Goal: Information Seeking & Learning: Understand process/instructions

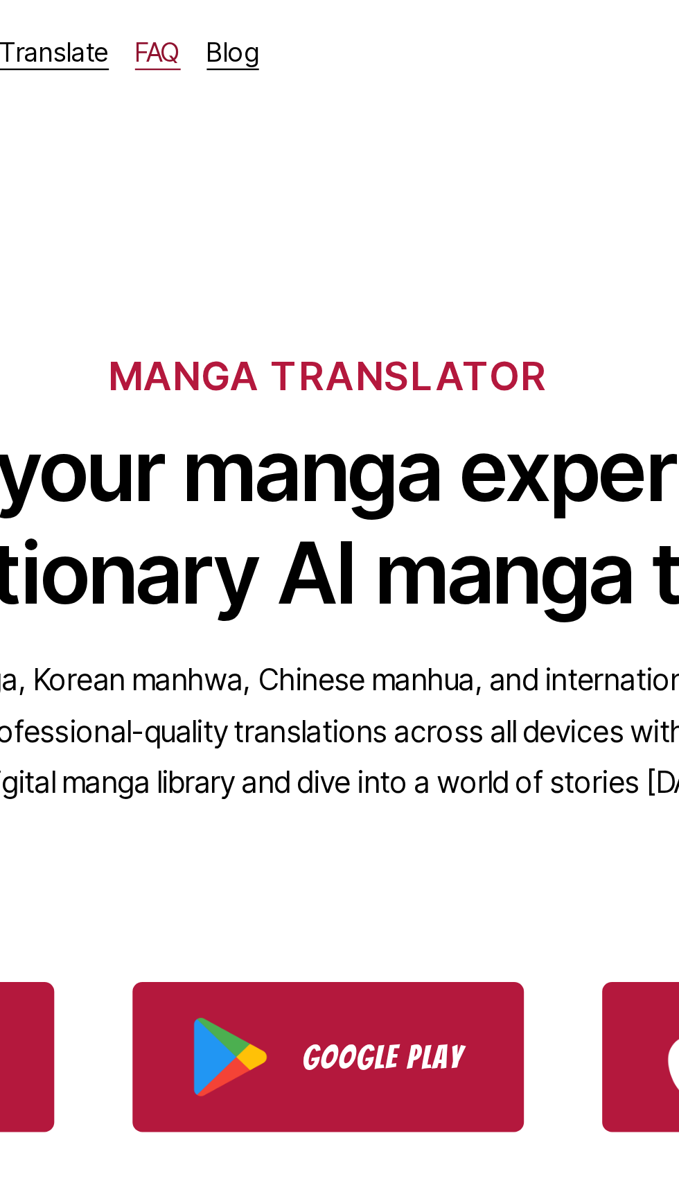
click at [258, 24] on link "FAQ" at bounding box center [267, 22] width 19 height 14
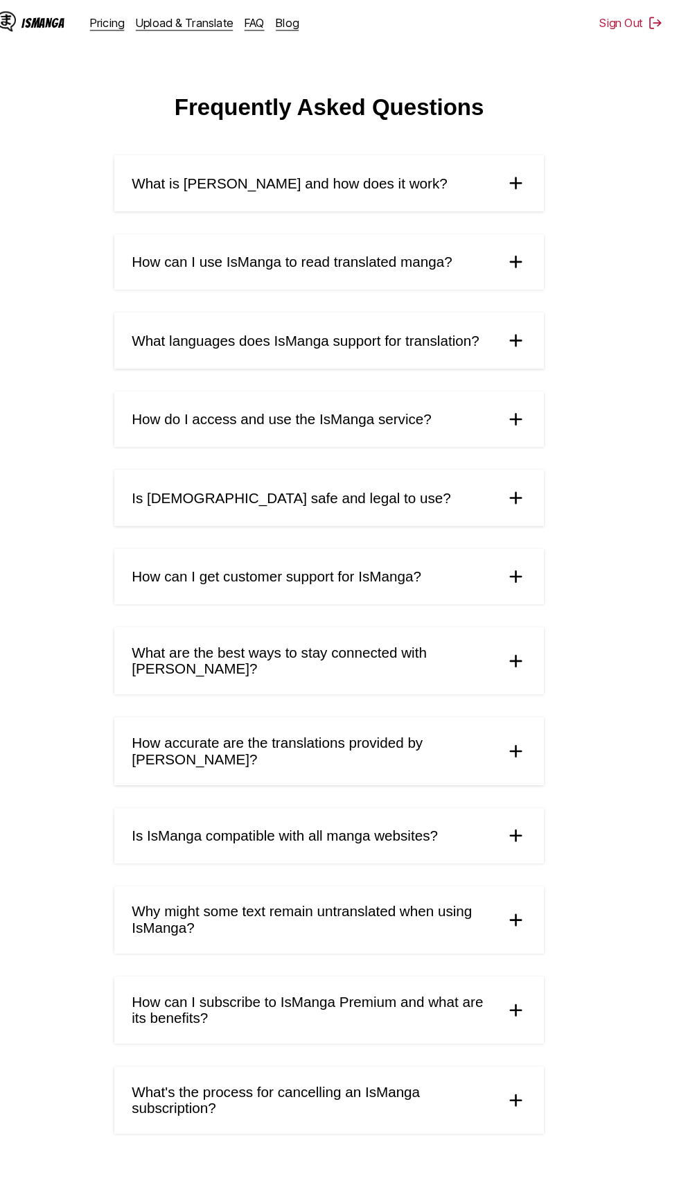
click at [520, 717] on img at bounding box center [520, 727] width 21 height 21
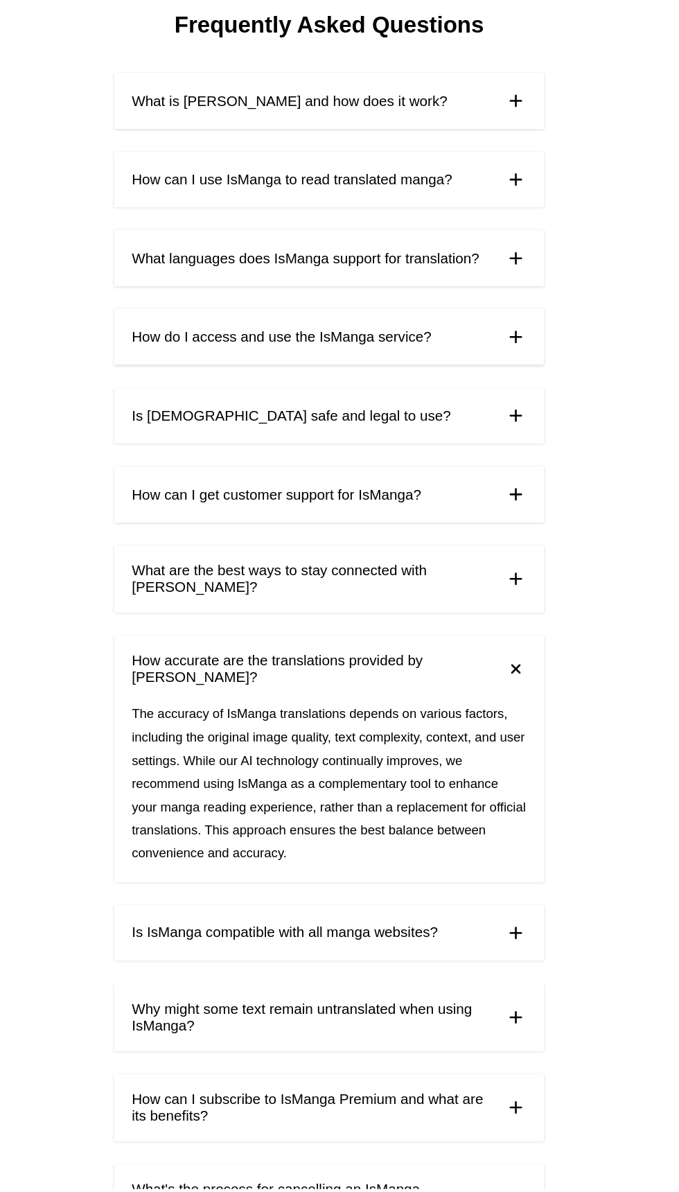
scroll to position [91, 0]
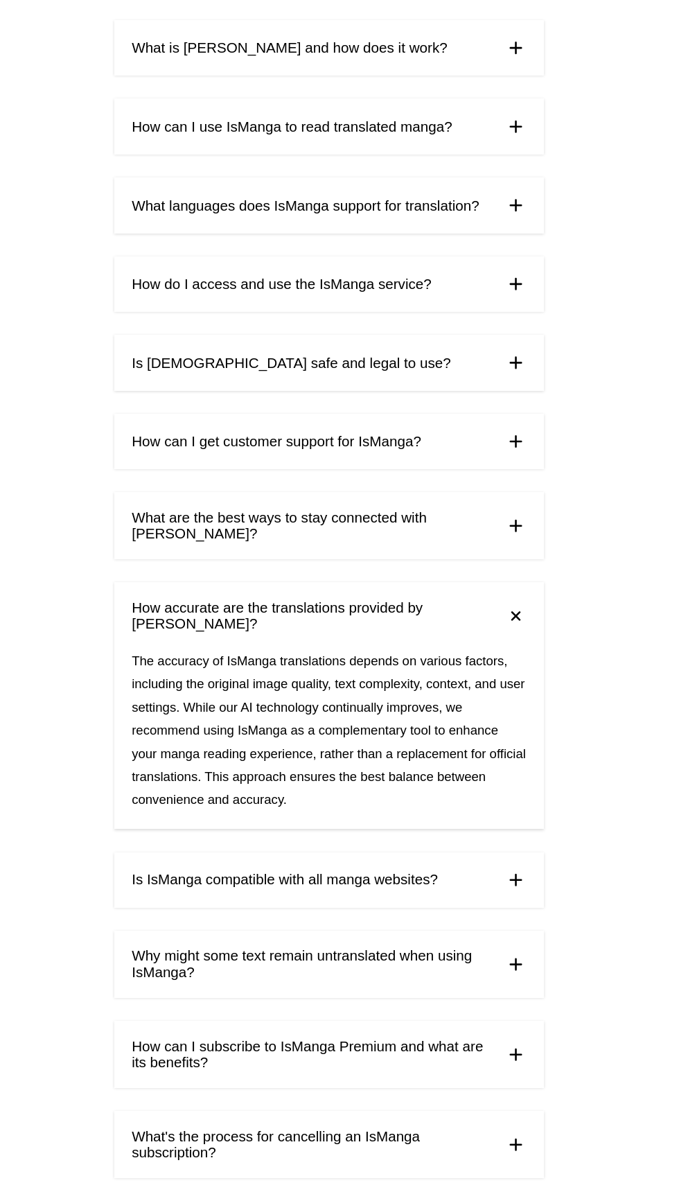
click at [488, 1046] on span "How can I subscribe to IsManga Premium and what are its benefits?" at bounding box center [323, 1062] width 351 height 32
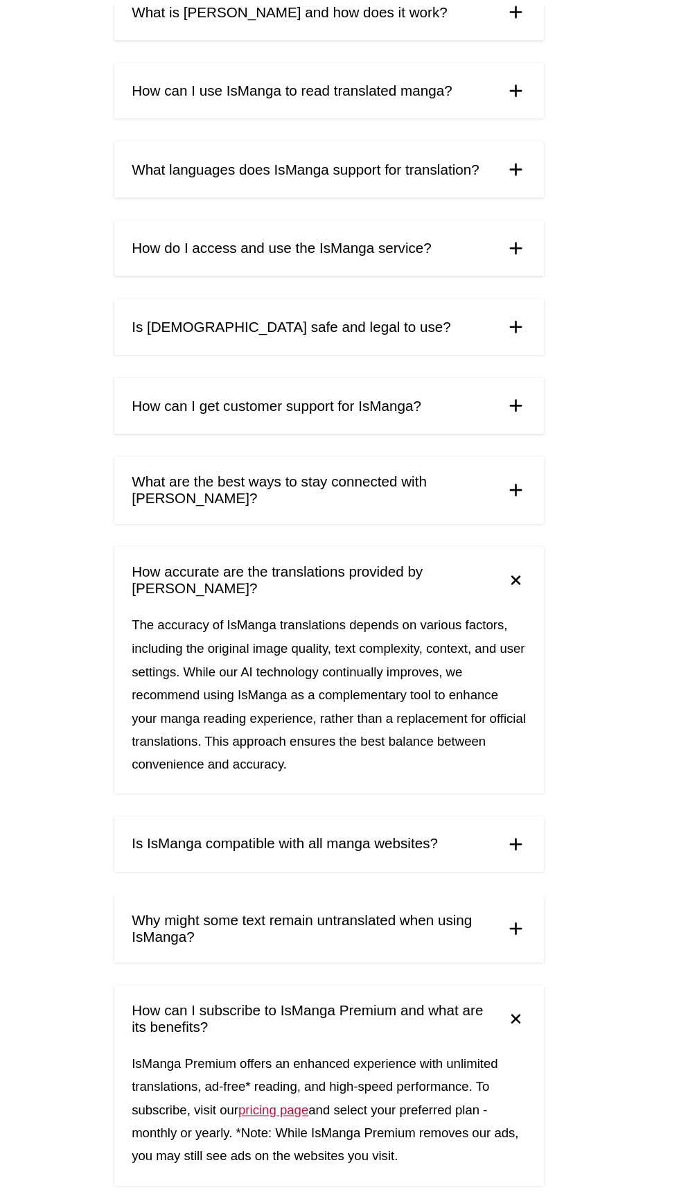
scroll to position [220, 0]
